Goal: Browse casually: Explore the website without a specific task or goal

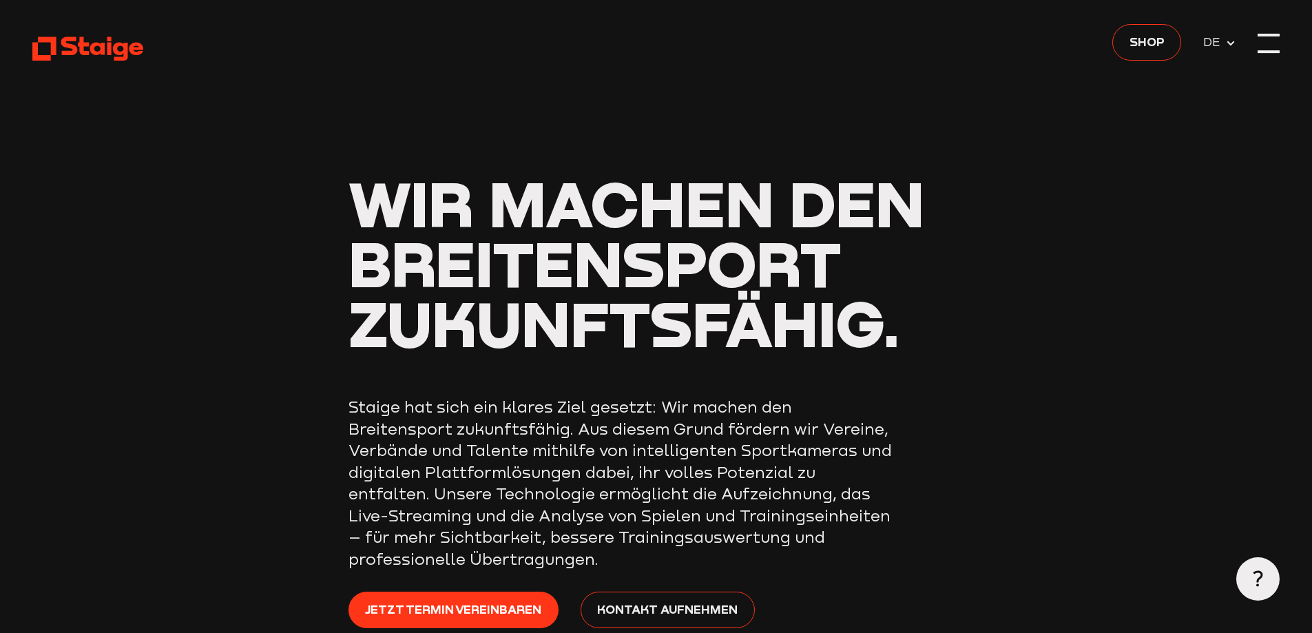
click at [1273, 50] on div at bounding box center [1269, 43] width 22 height 22
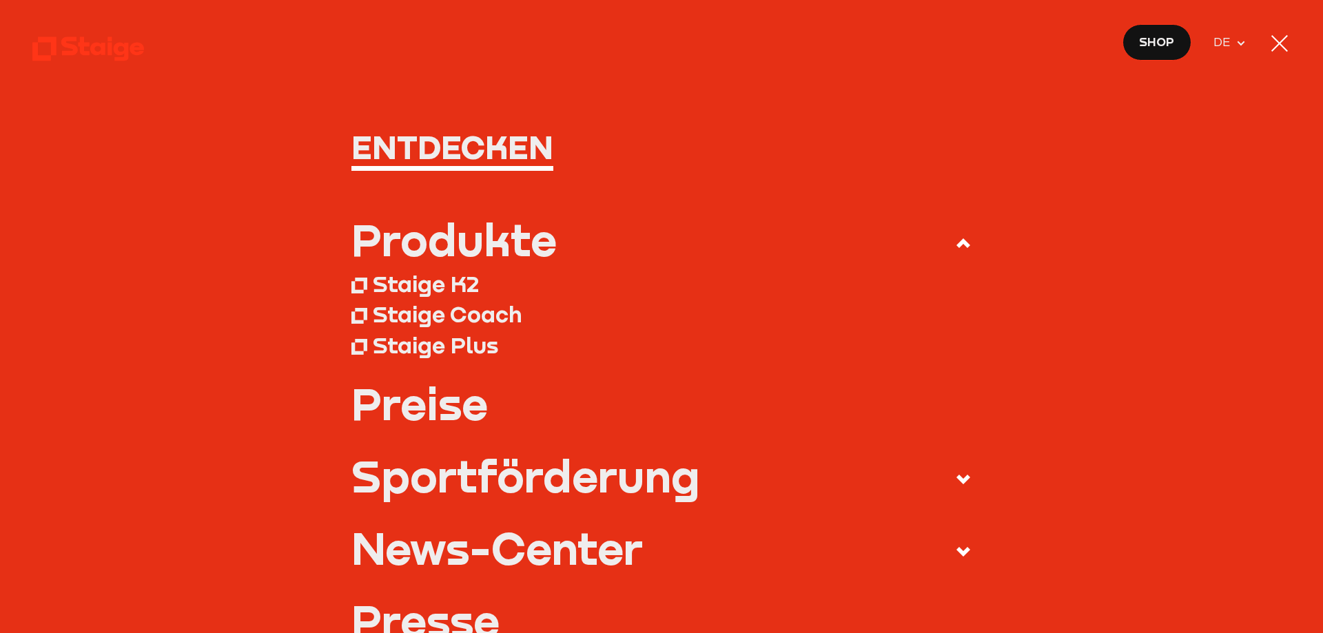
click at [110, 51] on use at bounding box center [87, 49] width 111 height 24
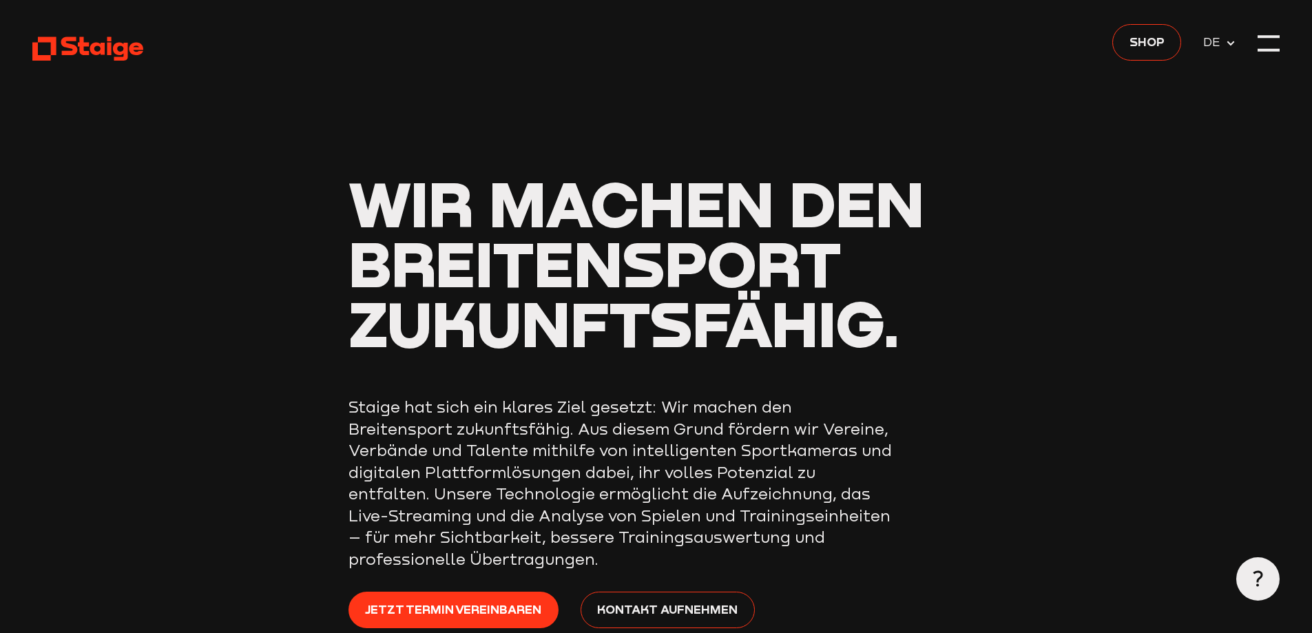
click at [1259, 35] on div at bounding box center [1269, 36] width 22 height 3
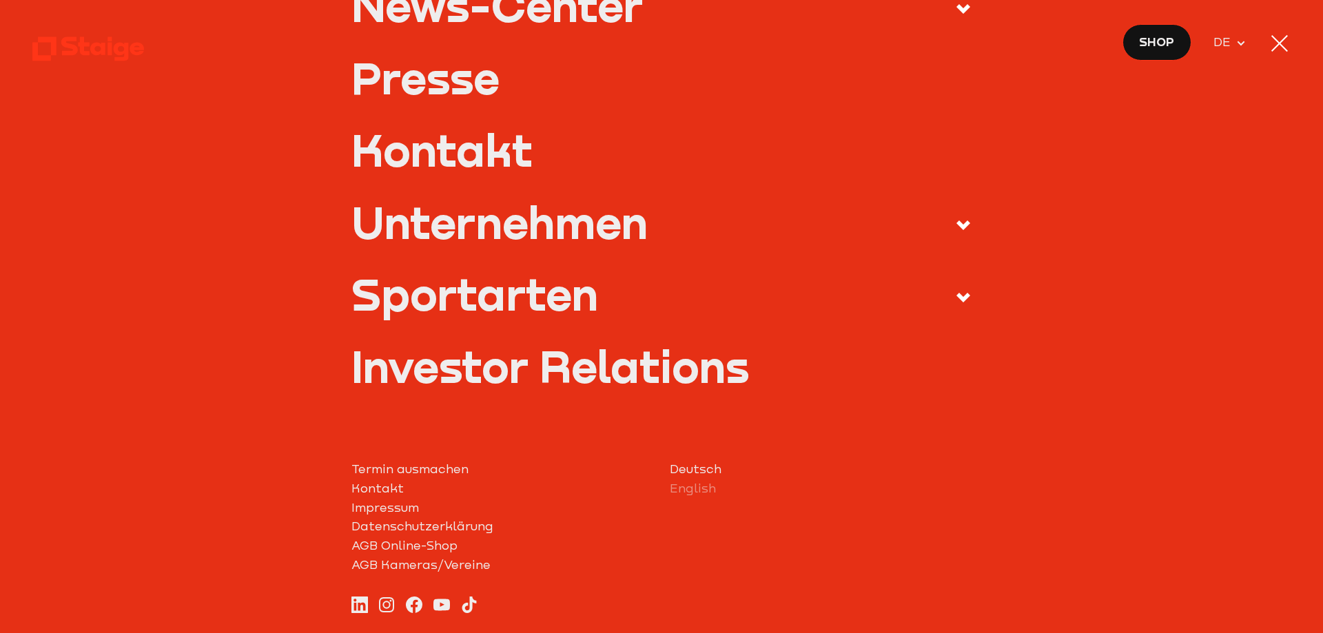
scroll to position [551, 0]
